Goal: Task Accomplishment & Management: Manage account settings

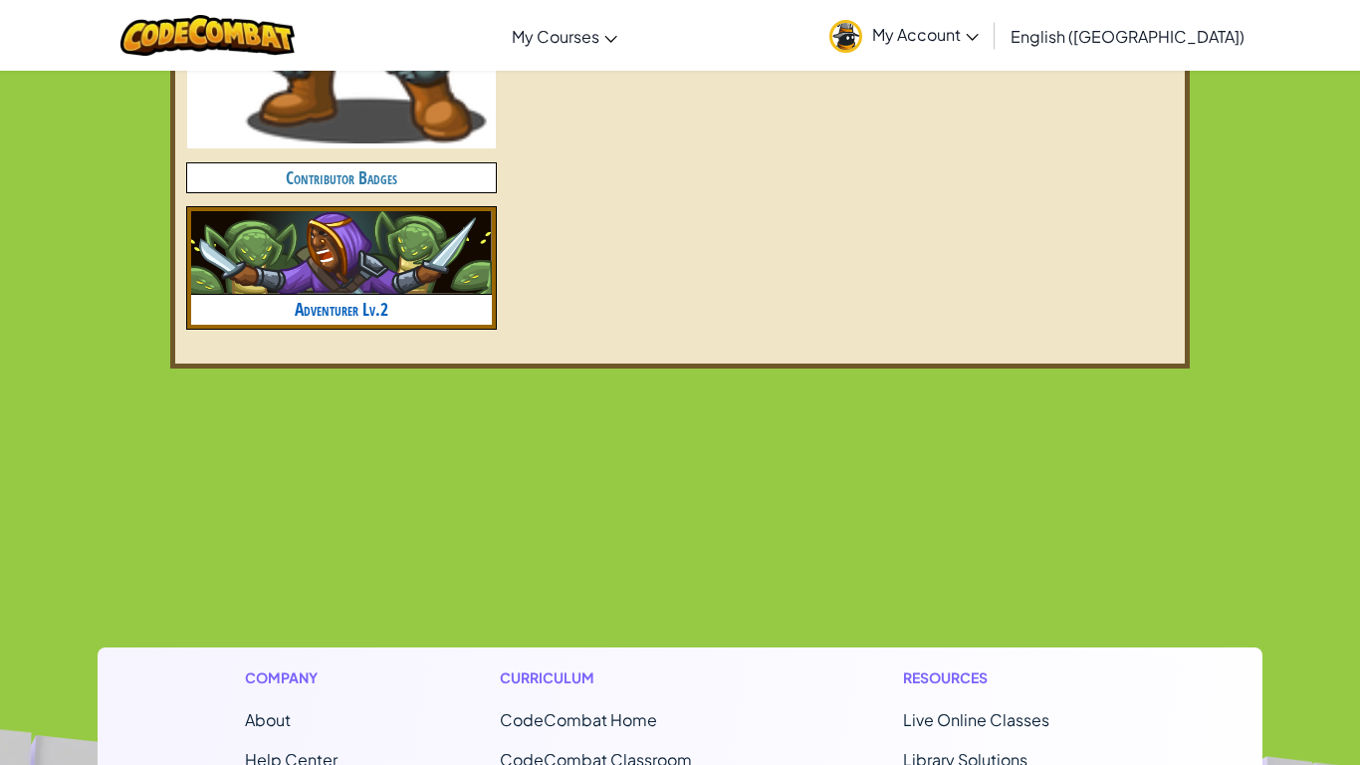
scroll to position [1111, 0]
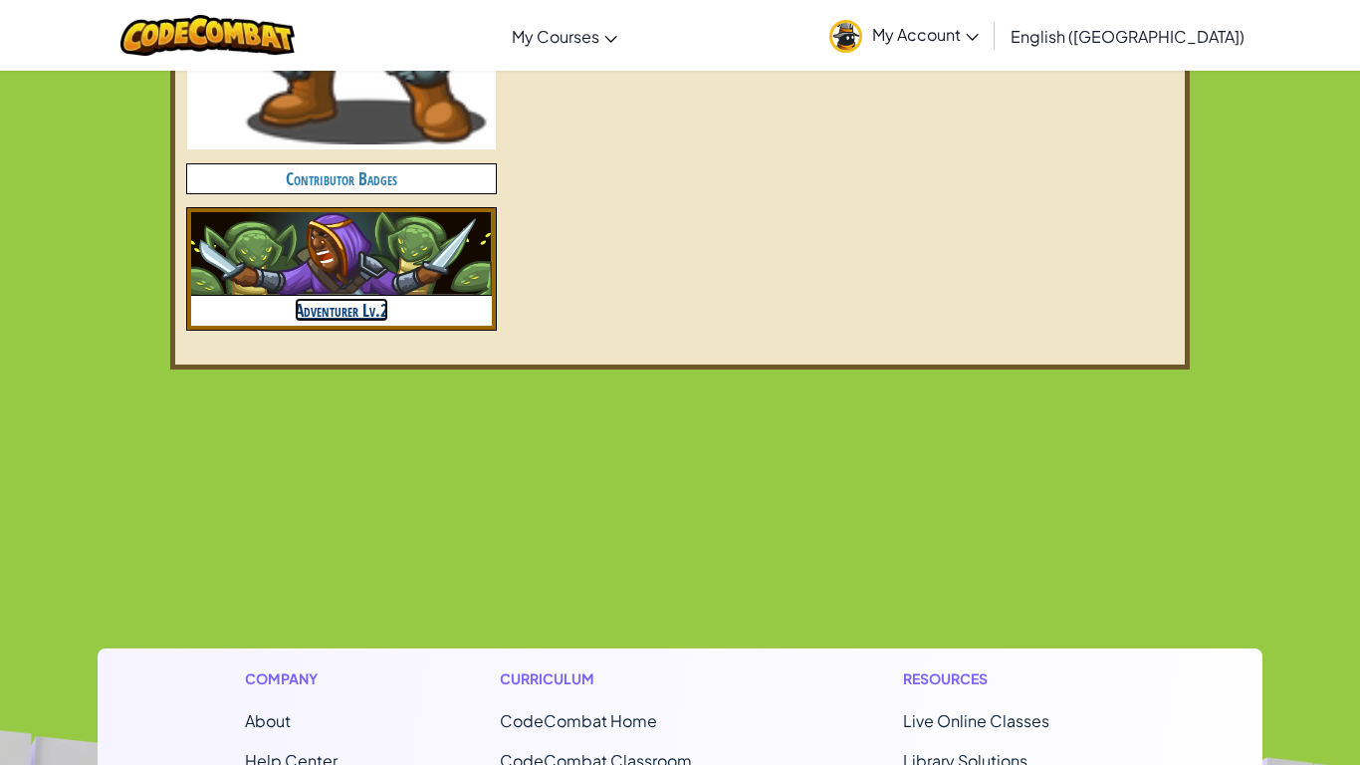
click at [339, 302] on link "Adventurer Lv.2" at bounding box center [342, 310] width 94 height 24
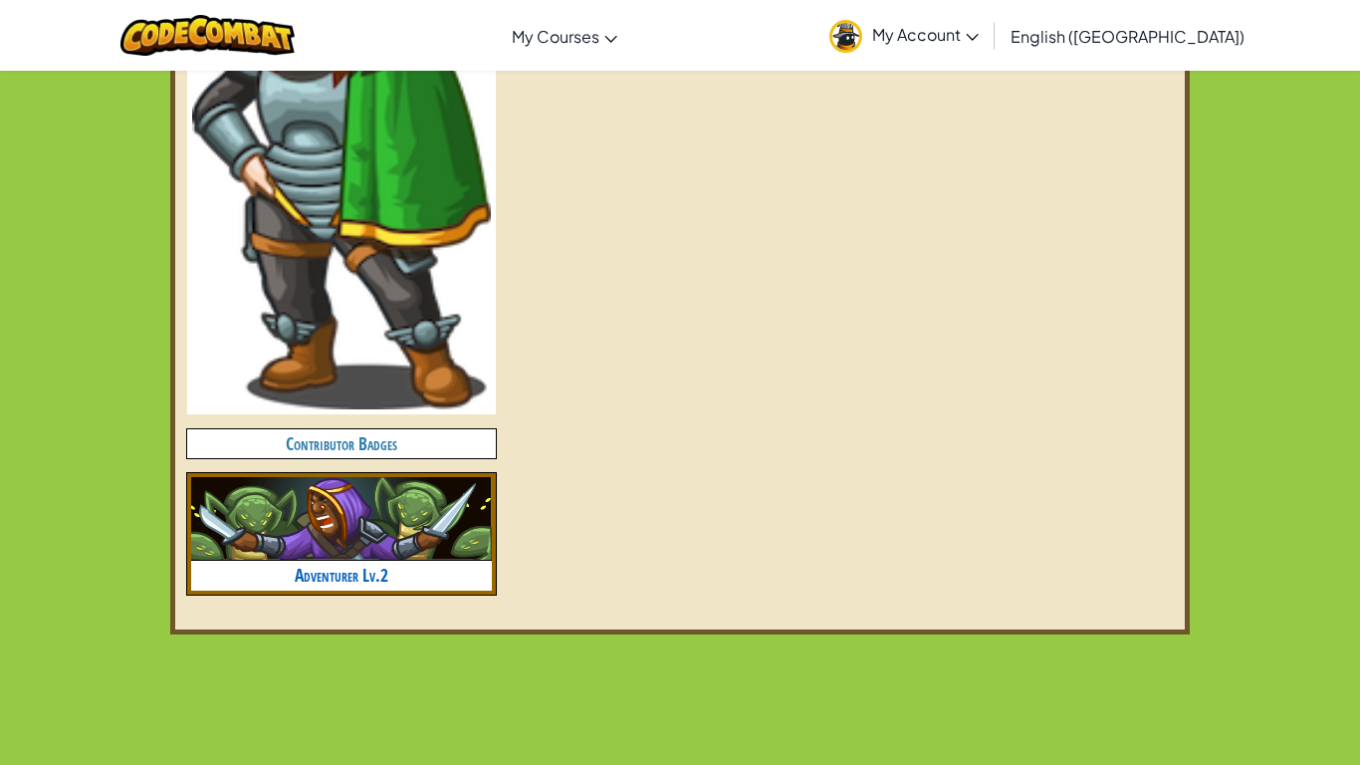
scroll to position [841, 0]
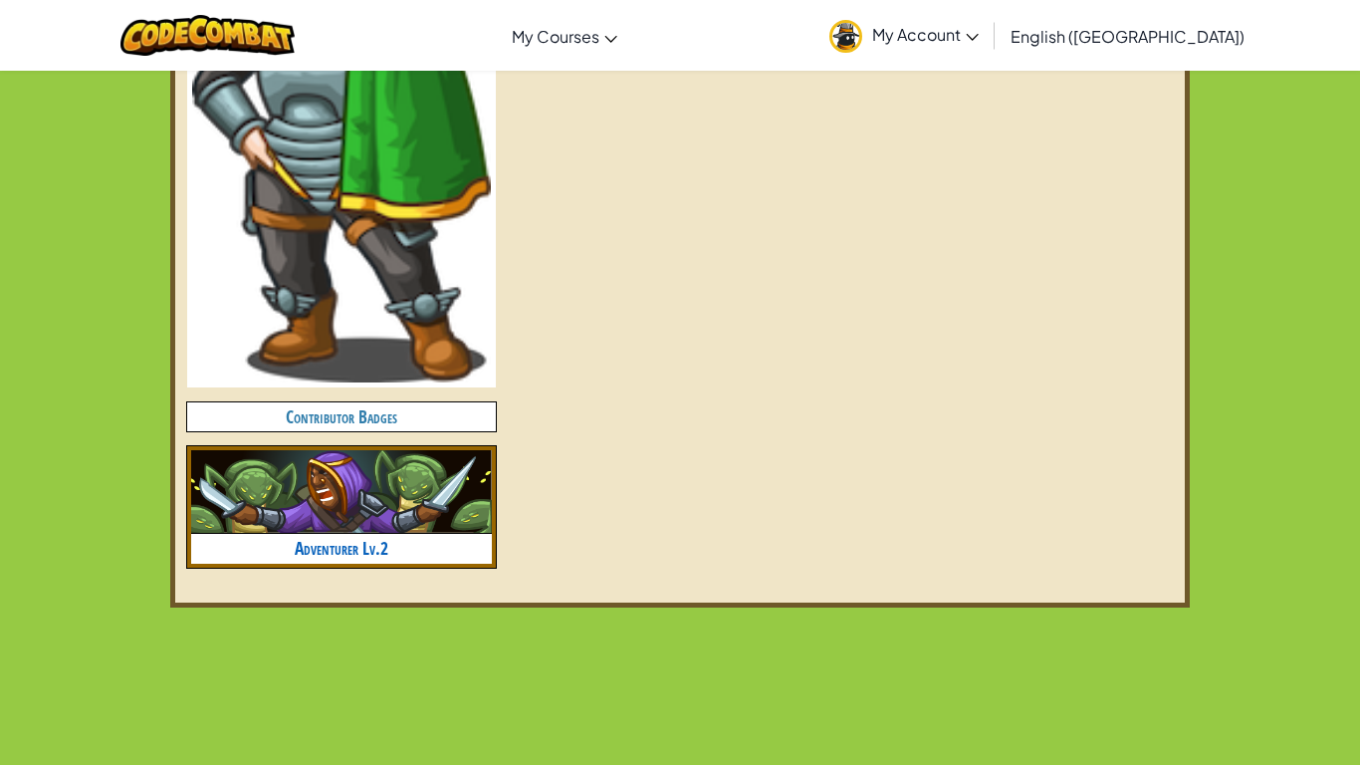
scroll to position [892, 0]
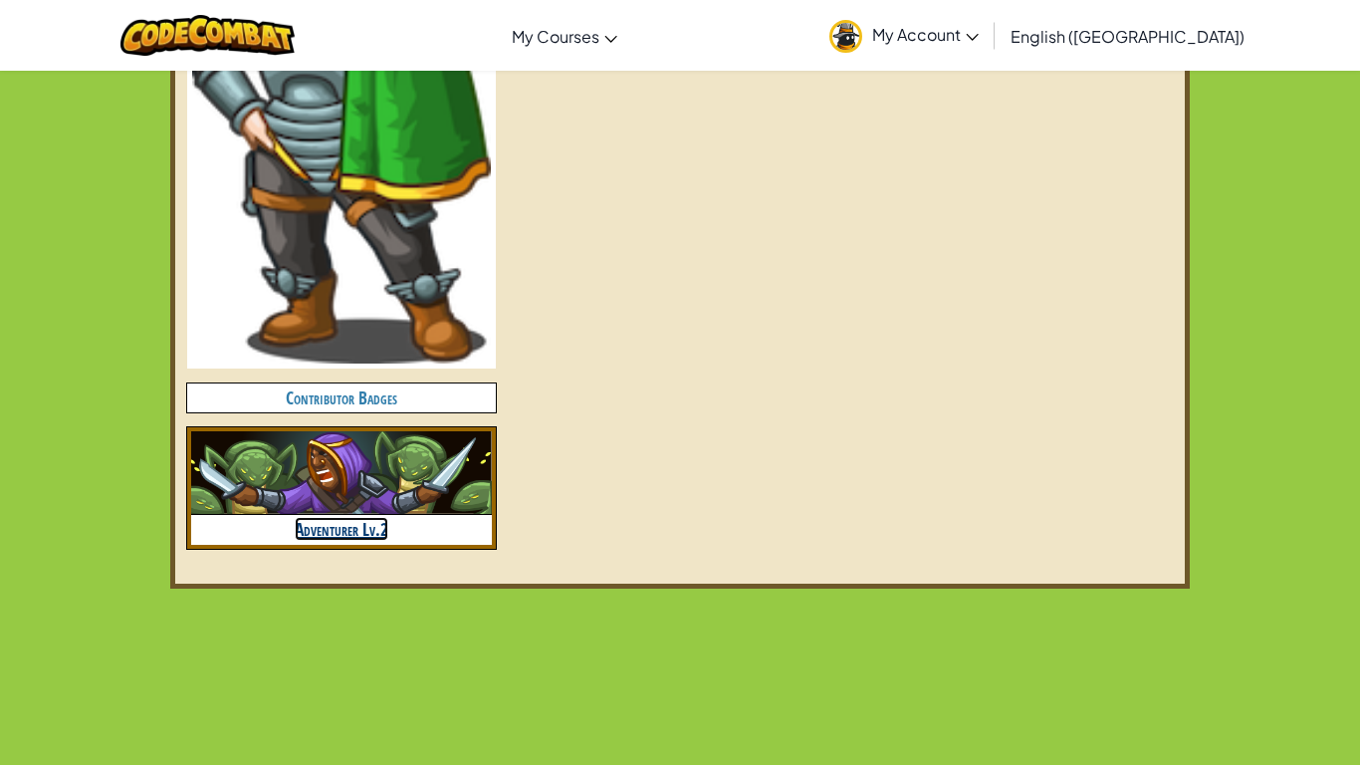
click at [377, 530] on link "Adventurer Lv.2" at bounding box center [342, 529] width 94 height 24
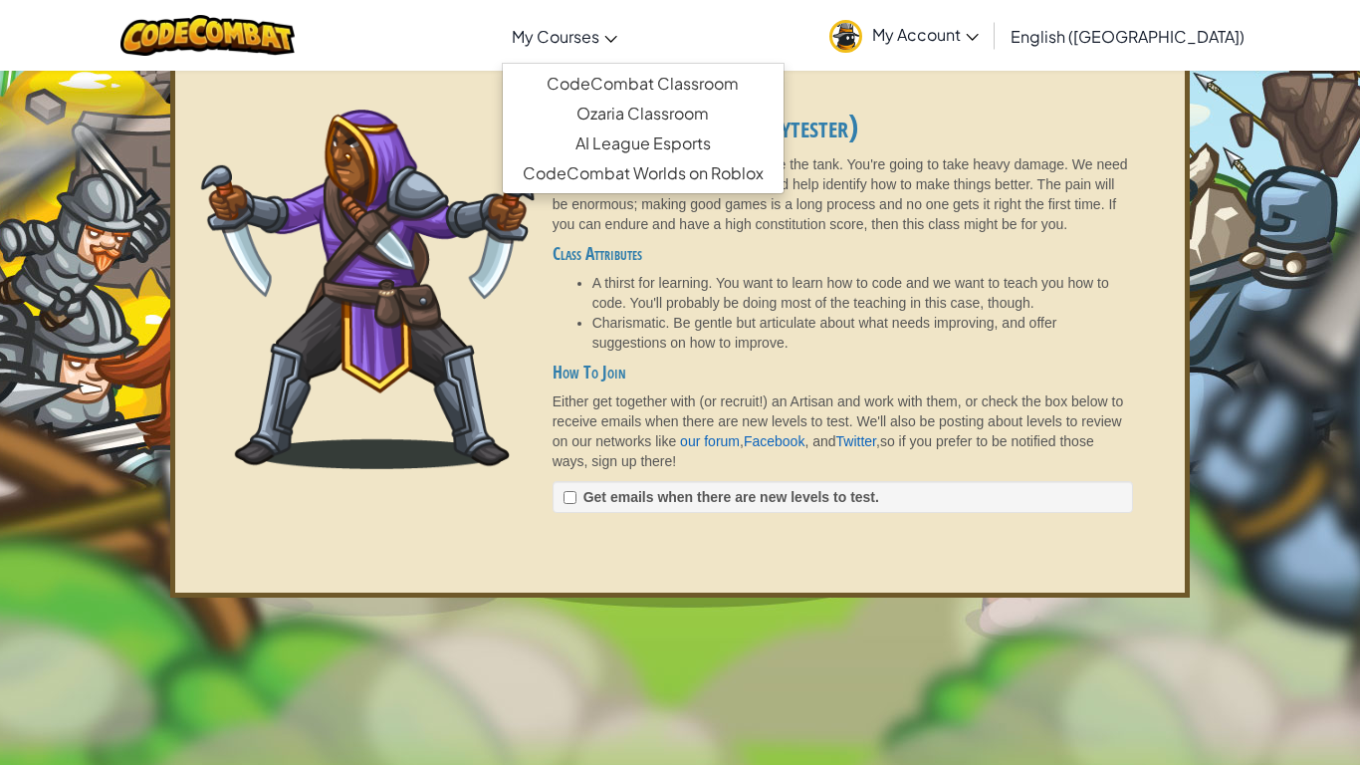
click at [599, 46] on span "My Courses" at bounding box center [556, 36] width 88 height 21
click at [694, 77] on link "CodeCombat Classroom" at bounding box center [643, 84] width 281 height 30
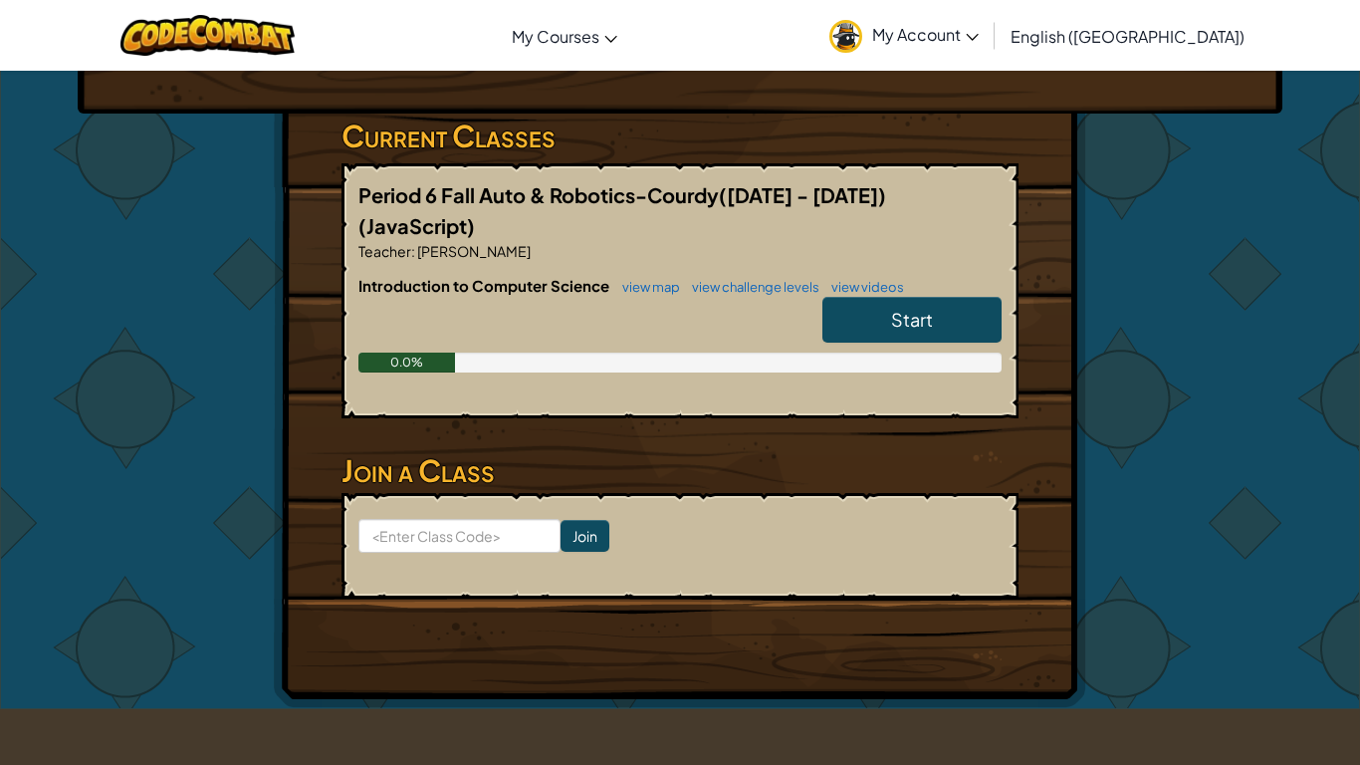
scroll to position [283, 0]
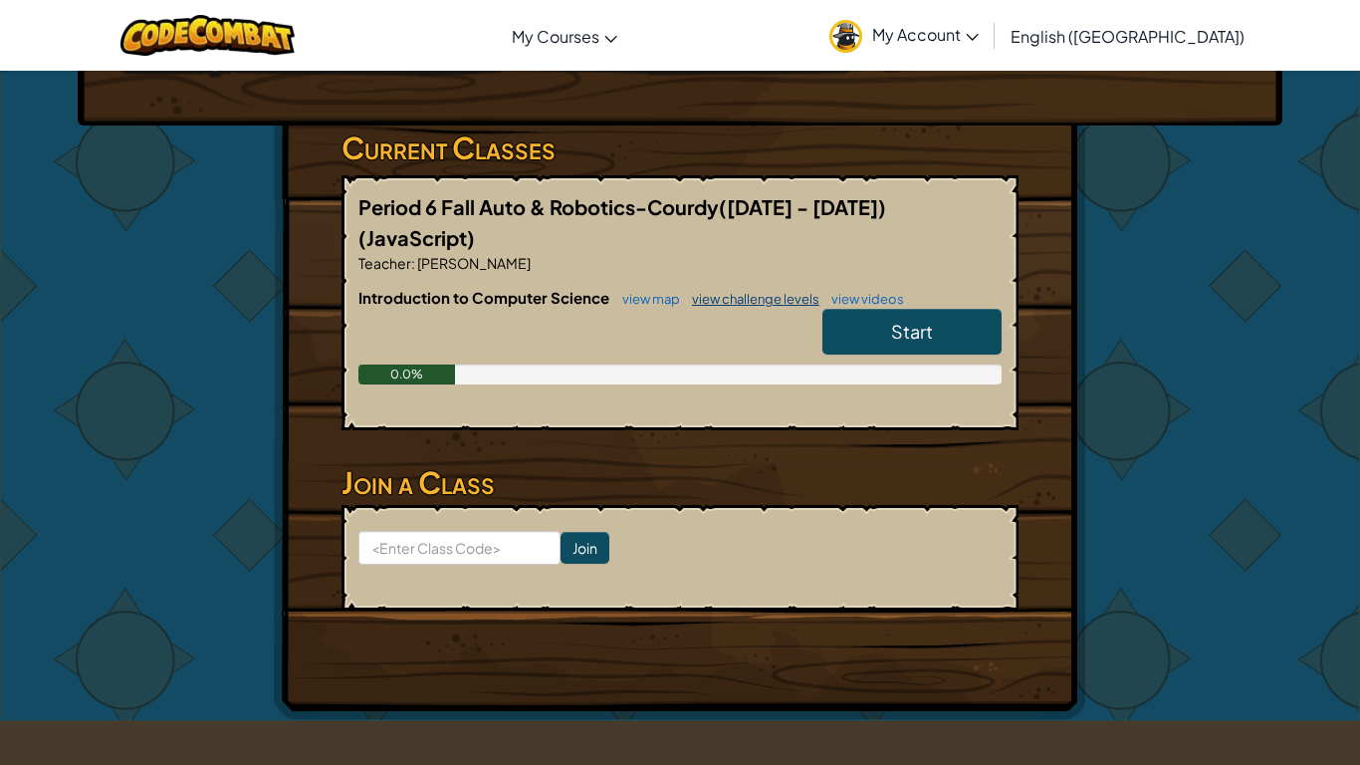
click at [750, 291] on link "view challenge levels" at bounding box center [750, 299] width 137 height 16
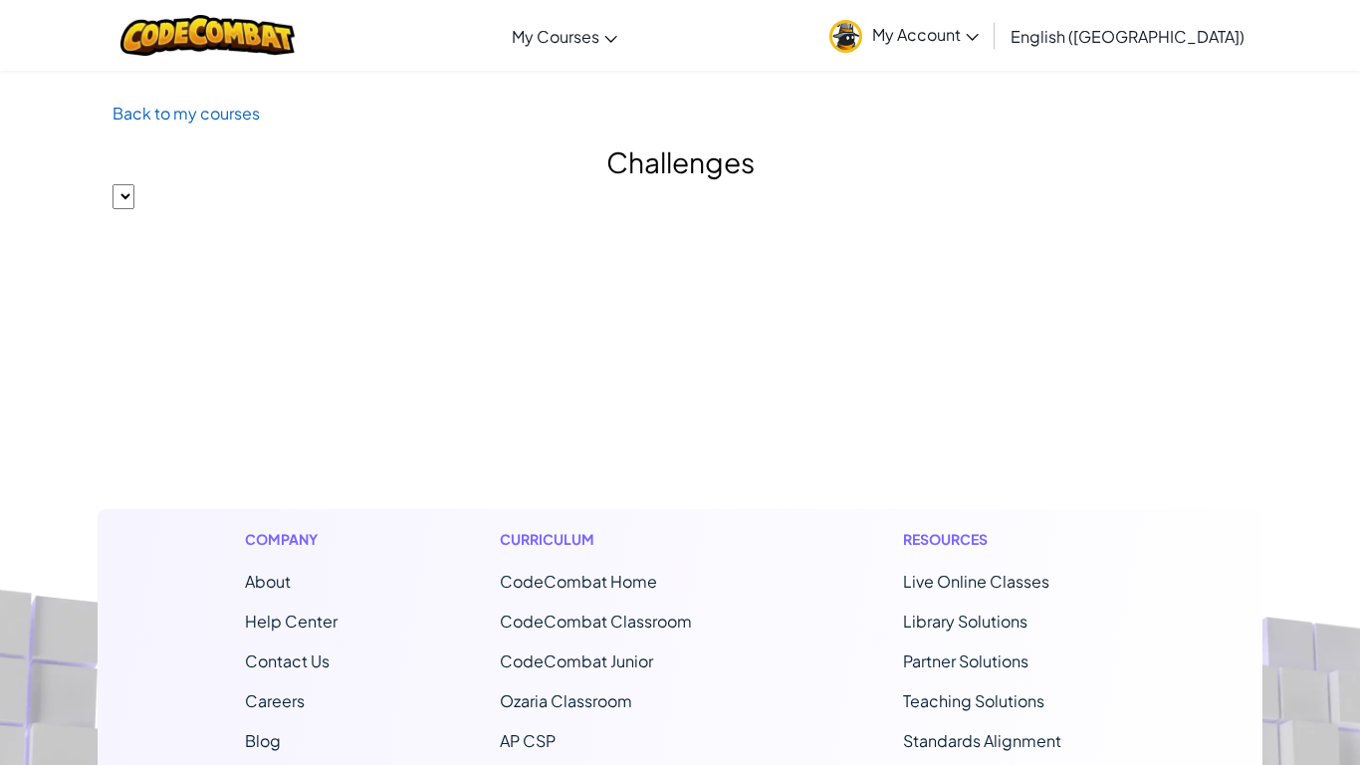
select select "560f1a9f22961295f9427742"
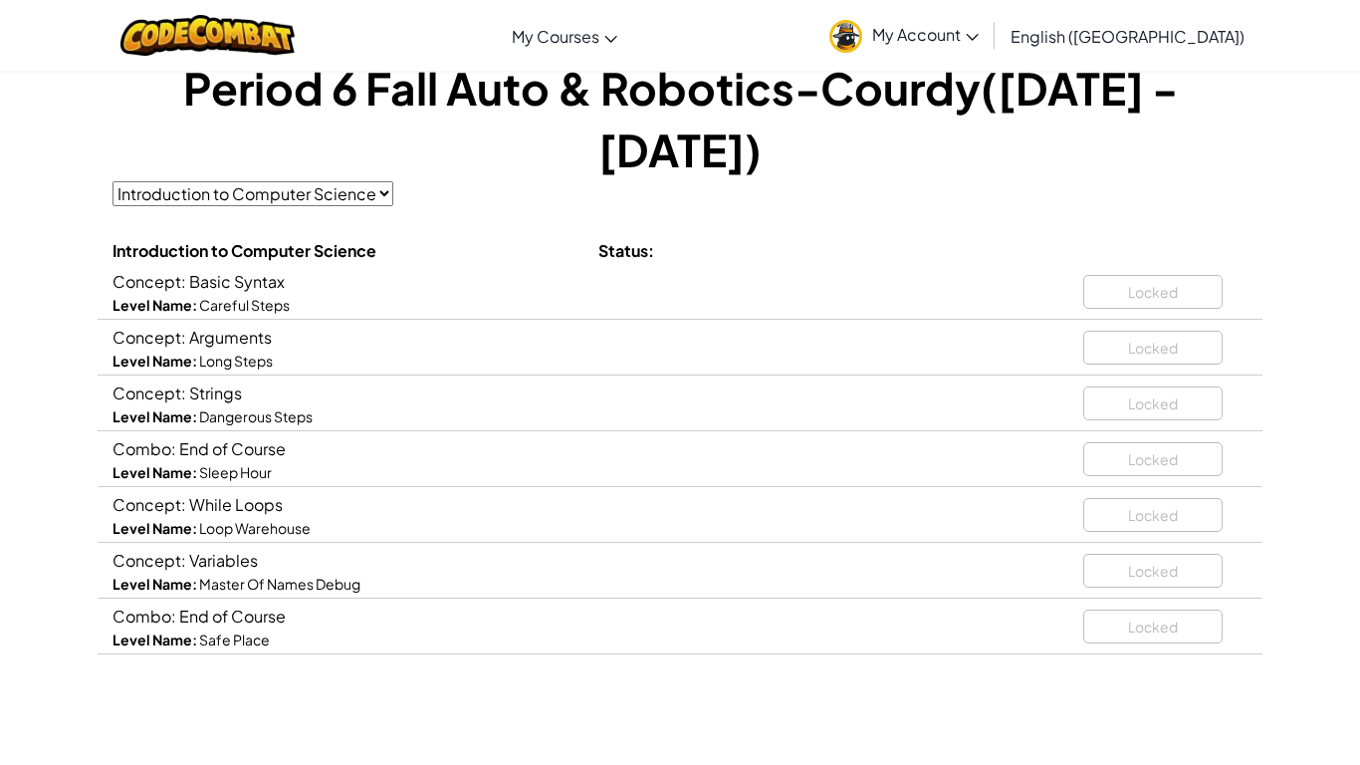
scroll to position [123, 0]
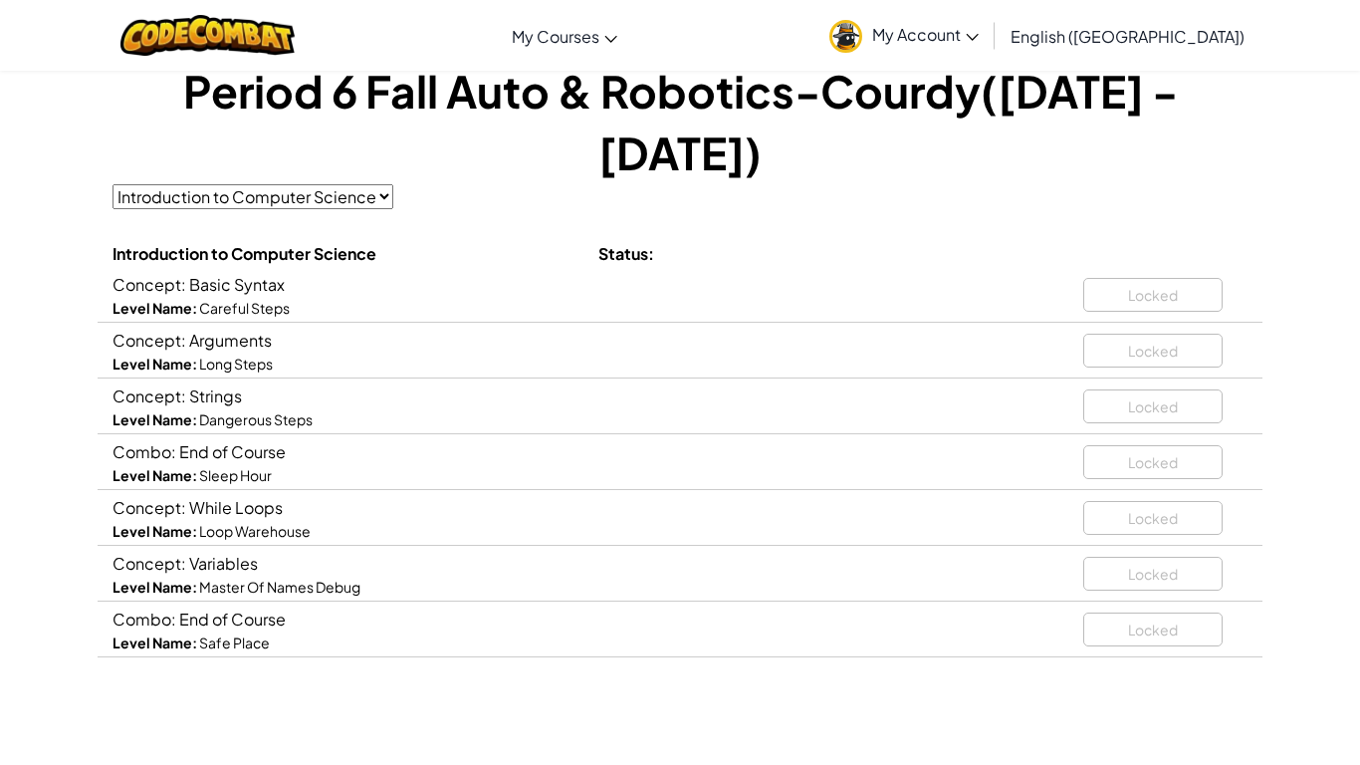
click at [310, 184] on select "Introduction to Computer Science" at bounding box center [253, 196] width 281 height 25
click at [591, 146] on div "Challenges Period 6 Fall Auto & Robotics-Courdy([DATE] - [DATE]) Introduction t…" at bounding box center [680, 337] width 1135 height 639
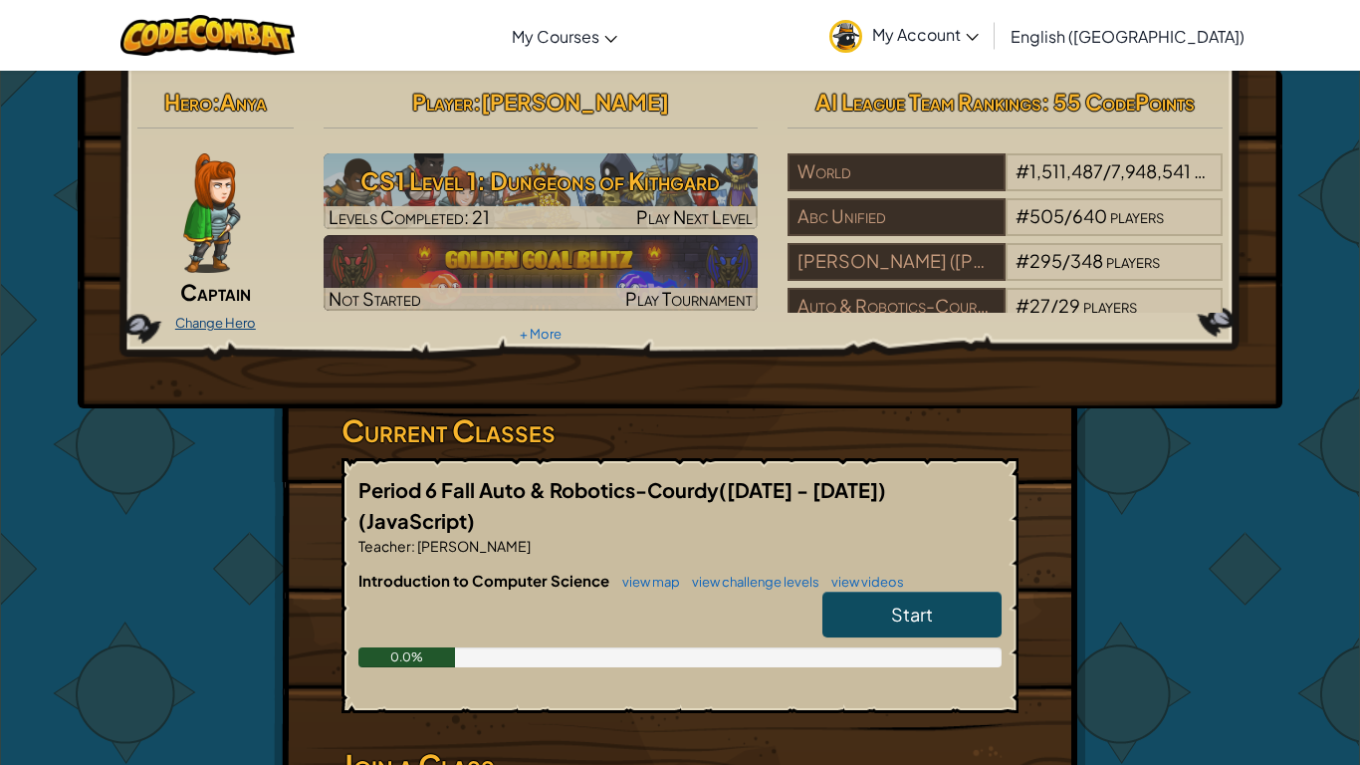
click at [185, 322] on link "Change Hero" at bounding box center [215, 323] width 81 height 16
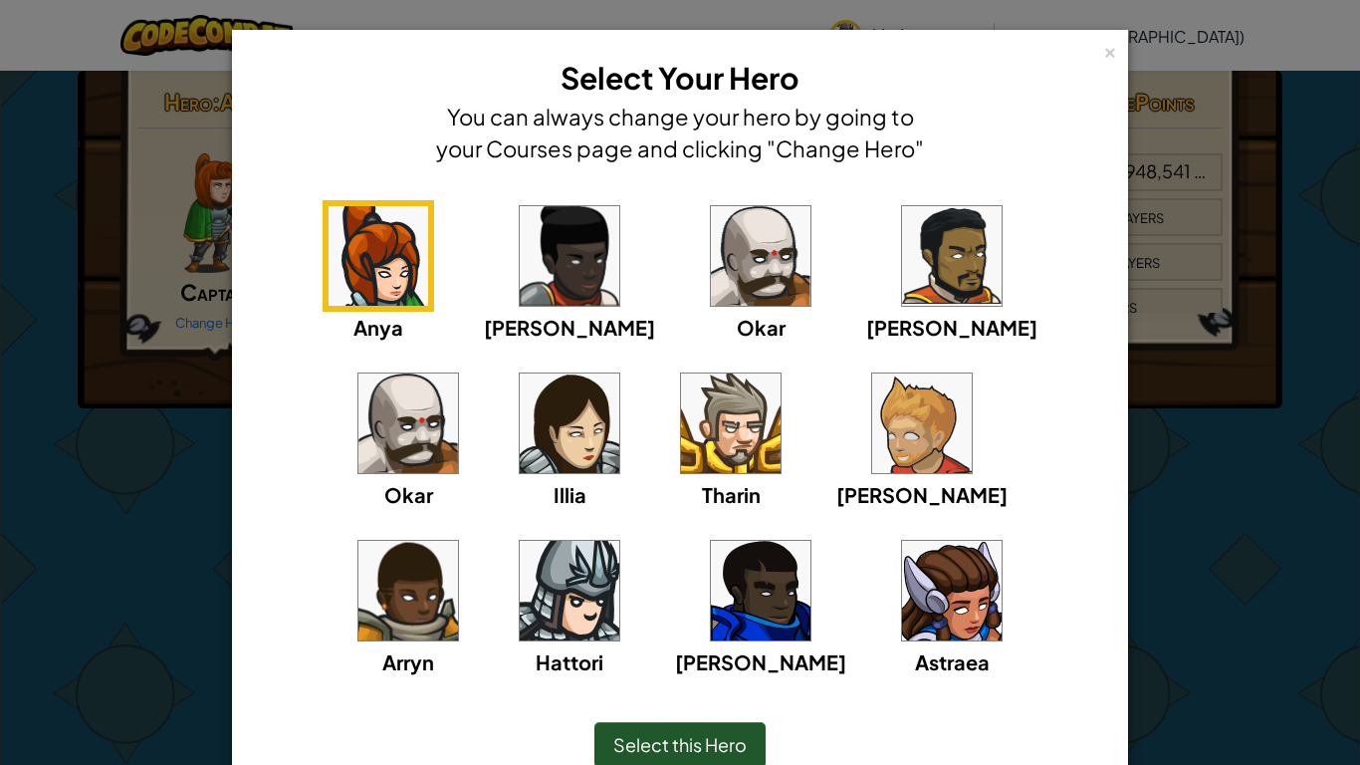
click at [681, 423] on img at bounding box center [731, 423] width 100 height 100
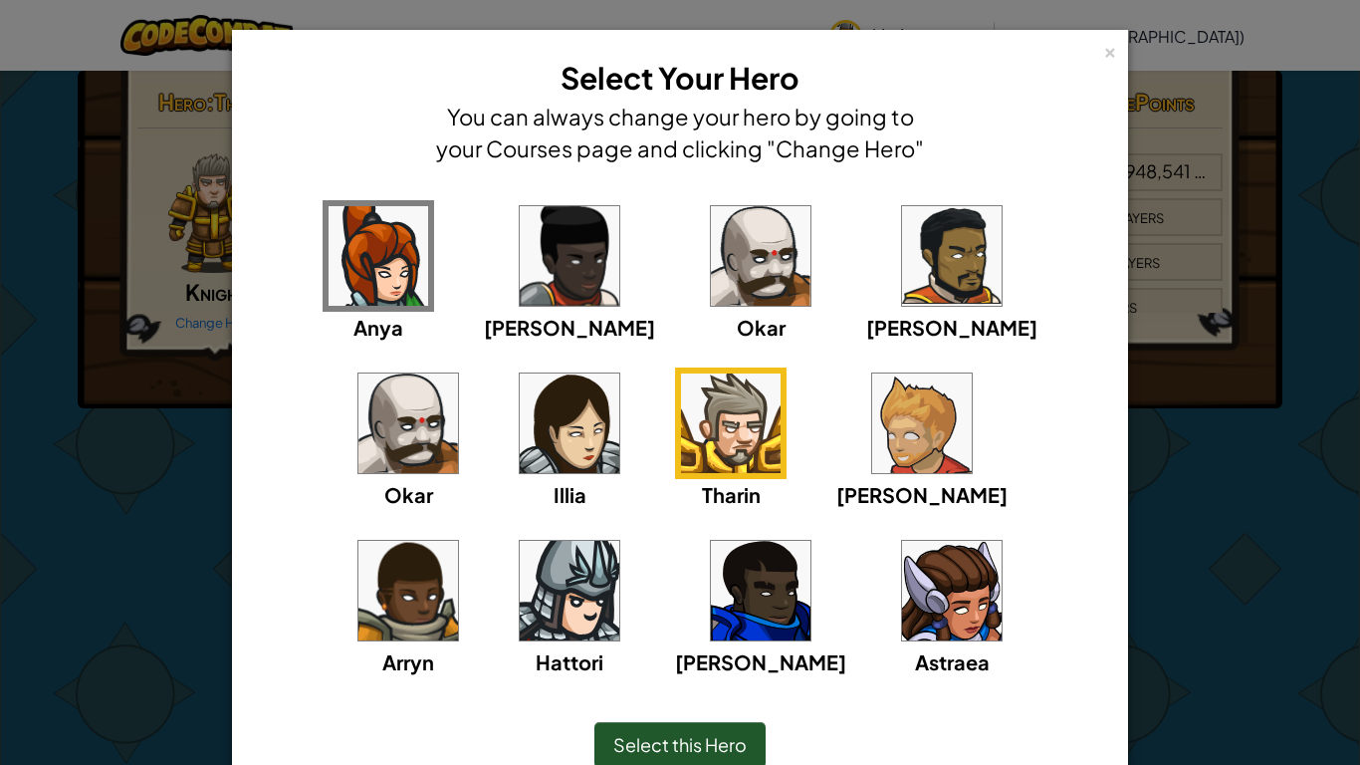
click at [902, 301] on img at bounding box center [952, 256] width 100 height 100
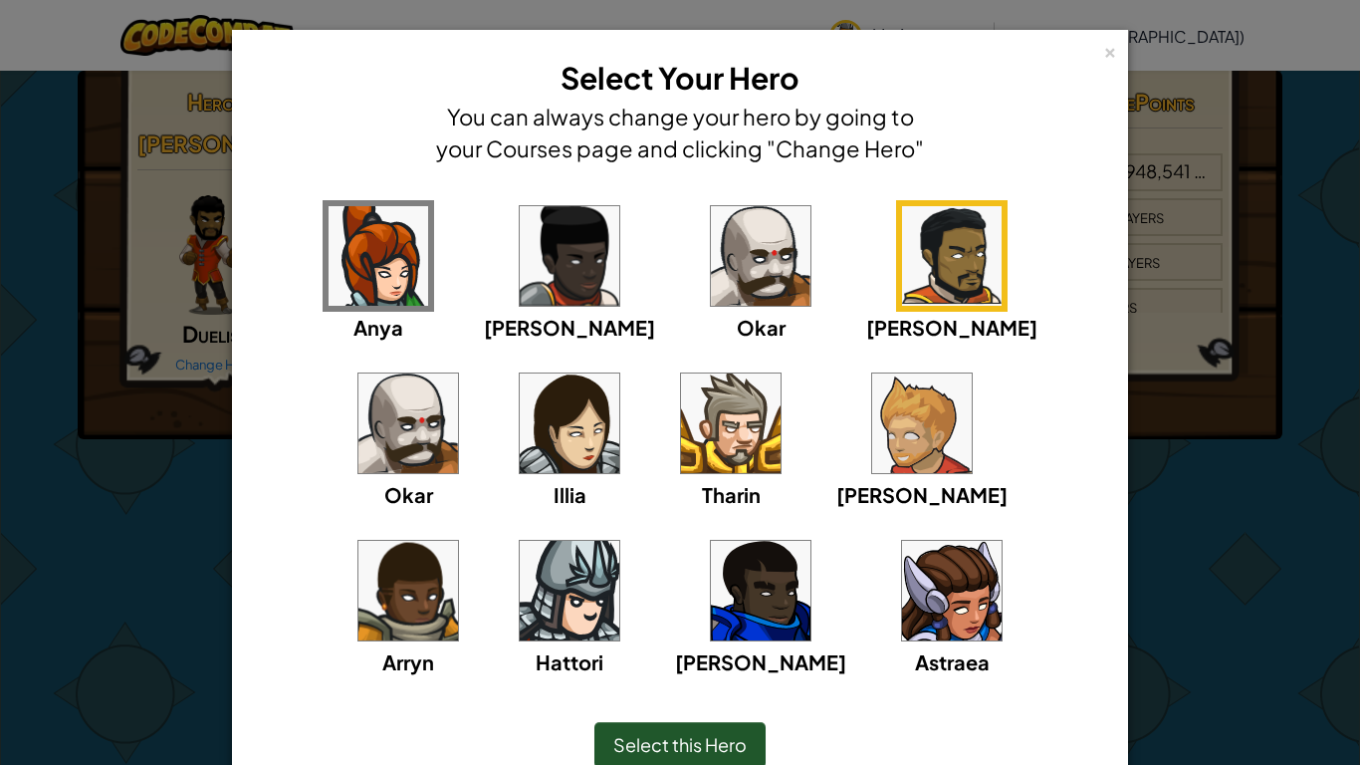
click at [872, 446] on img at bounding box center [922, 423] width 100 height 100
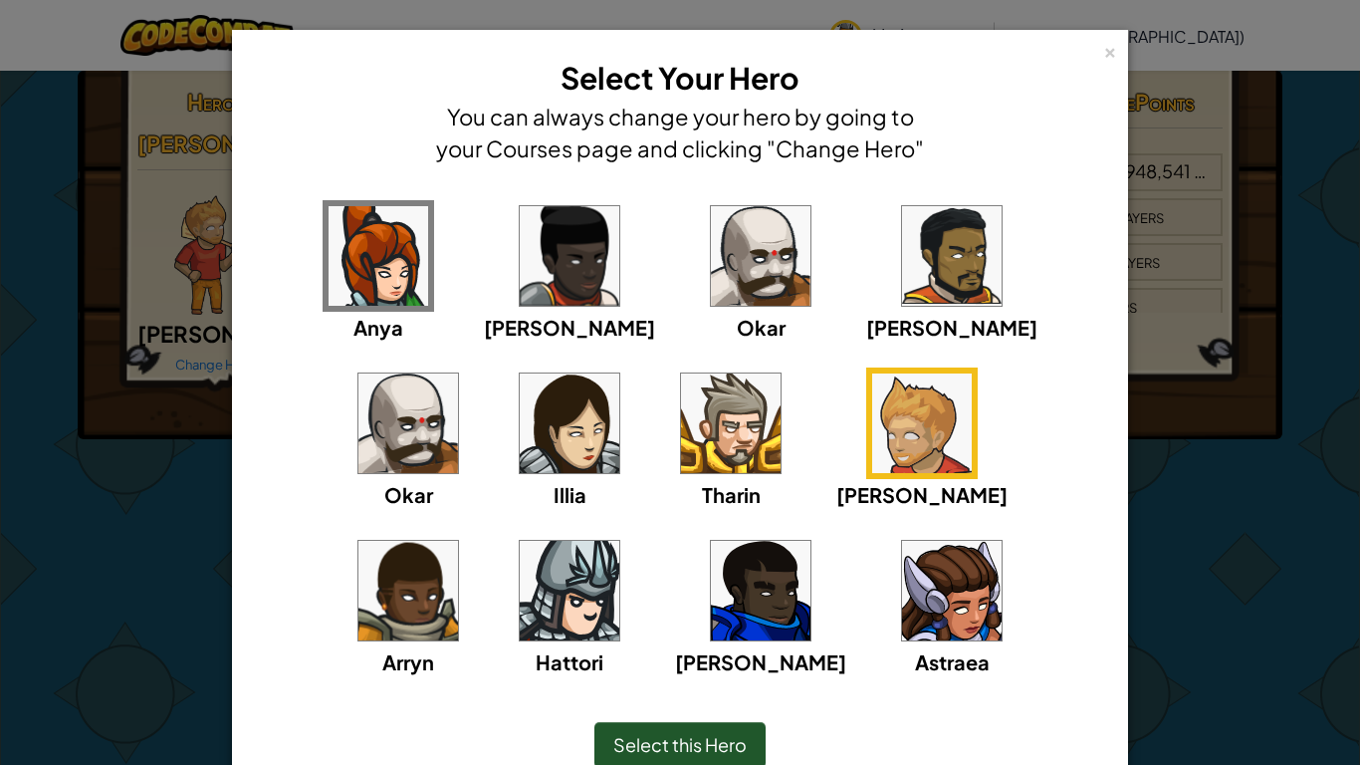
click at [592, 432] on div "[PERSON_NAME] [PERSON_NAME] [PERSON_NAME] Arryn [PERSON_NAME]" at bounding box center [680, 451] width 834 height 502
click at [681, 429] on img at bounding box center [731, 423] width 100 height 100
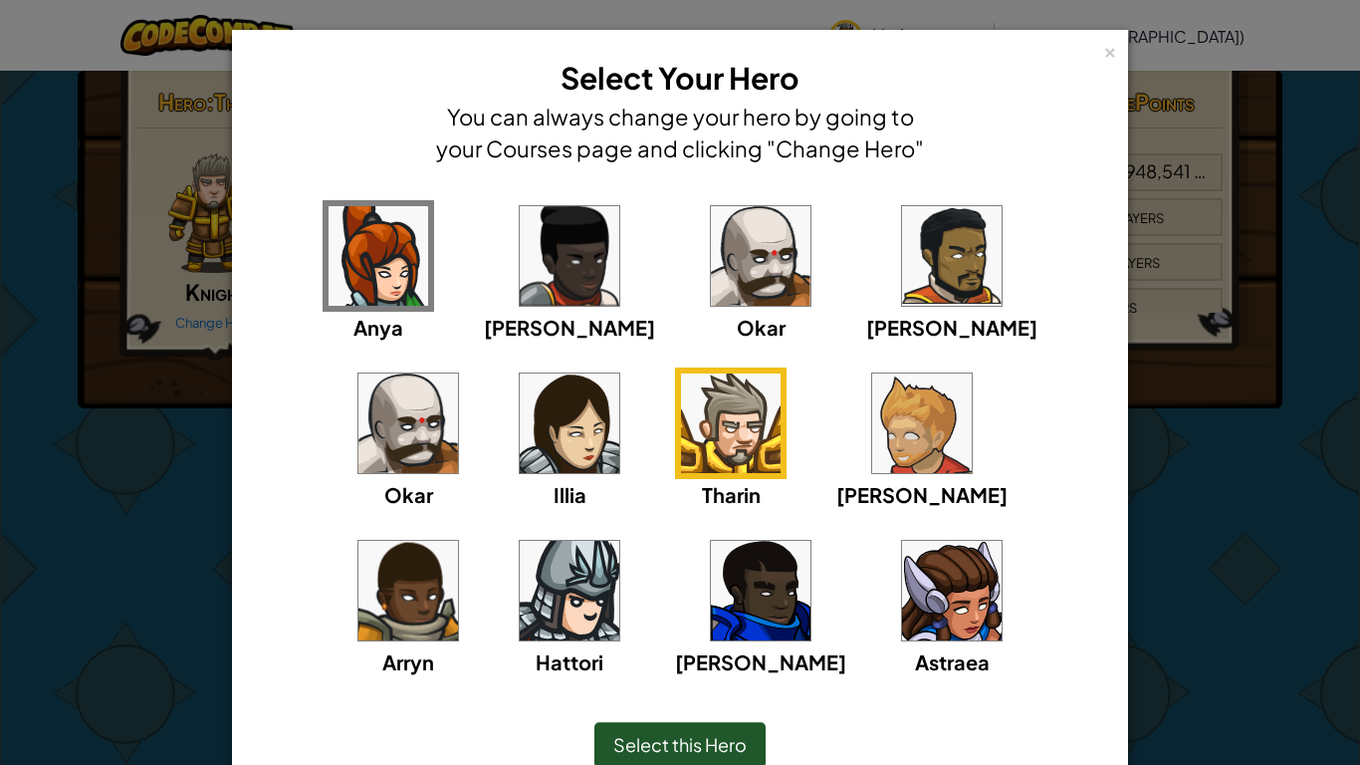
click at [872, 455] on img at bounding box center [922, 423] width 100 height 100
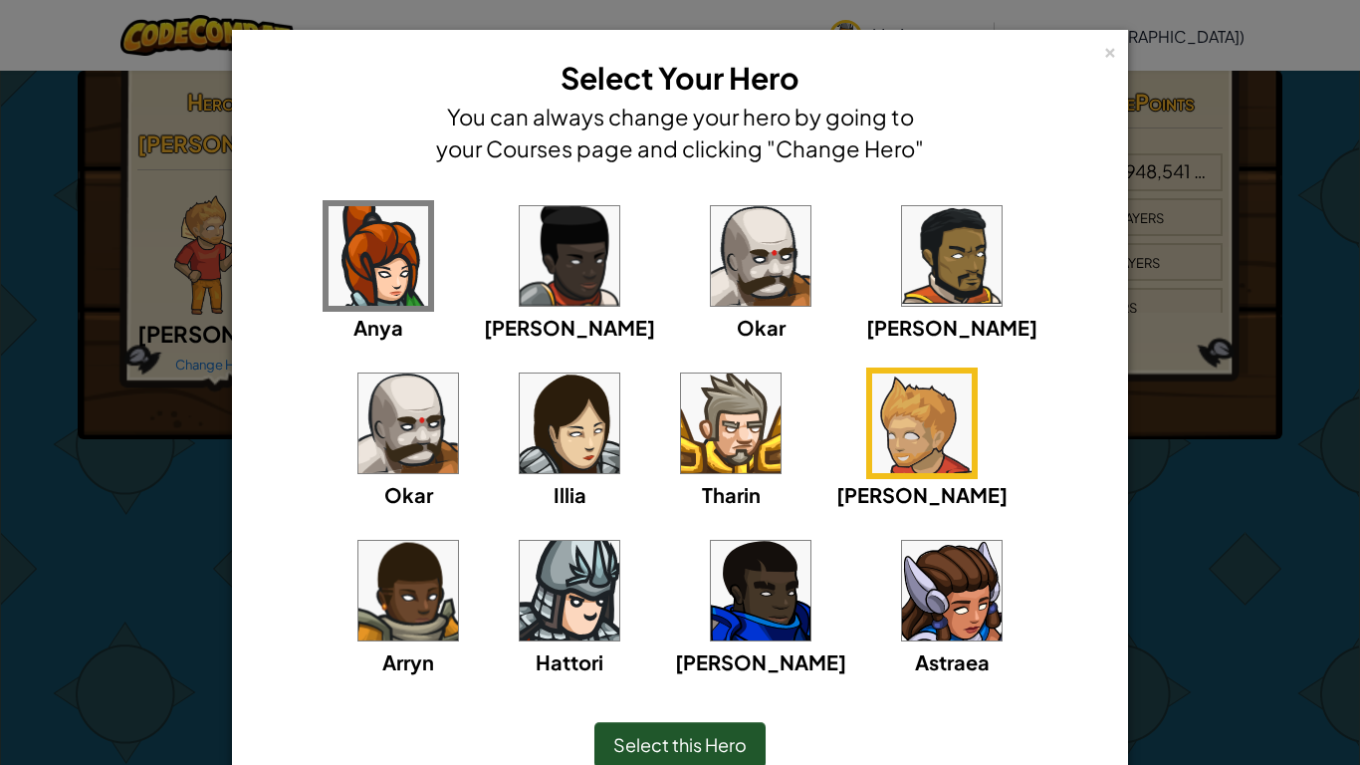
click at [650, 749] on span "Select this Hero" at bounding box center [679, 744] width 133 height 23
